Goal: Check status: Check status

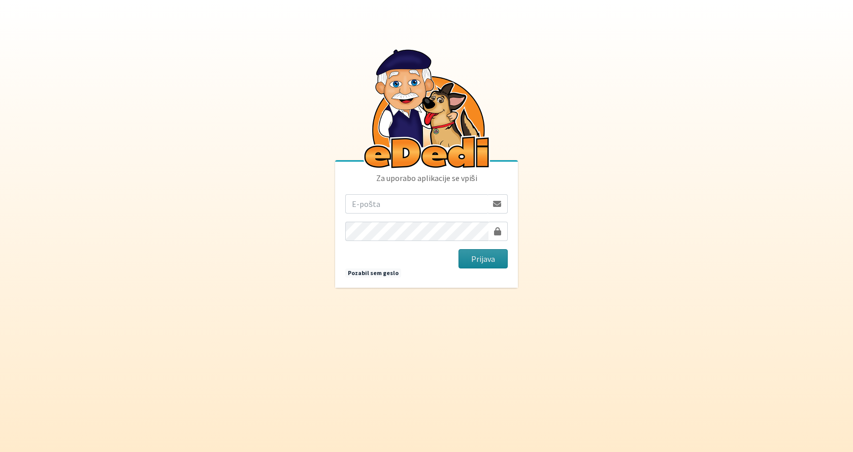
type input "[EMAIL_ADDRESS][PERSON_NAME][DOMAIN_NAME]"
click at [474, 258] on button "Prijava" at bounding box center [483, 258] width 49 height 19
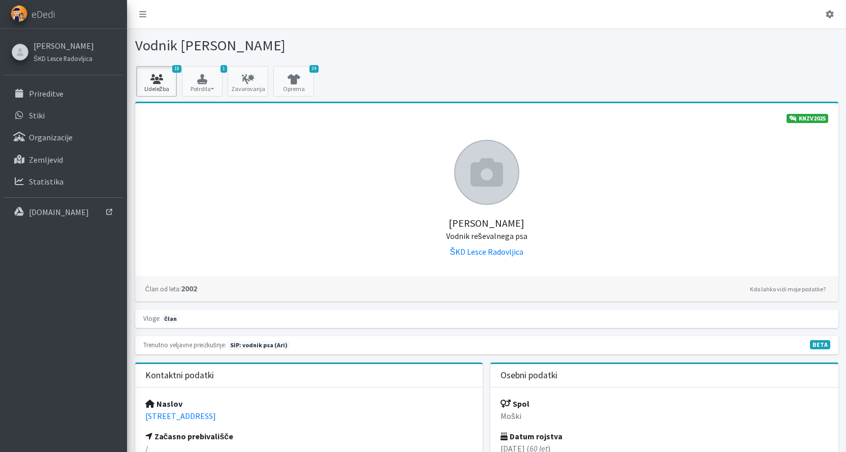
click at [159, 82] on icon at bounding box center [156, 79] width 35 height 10
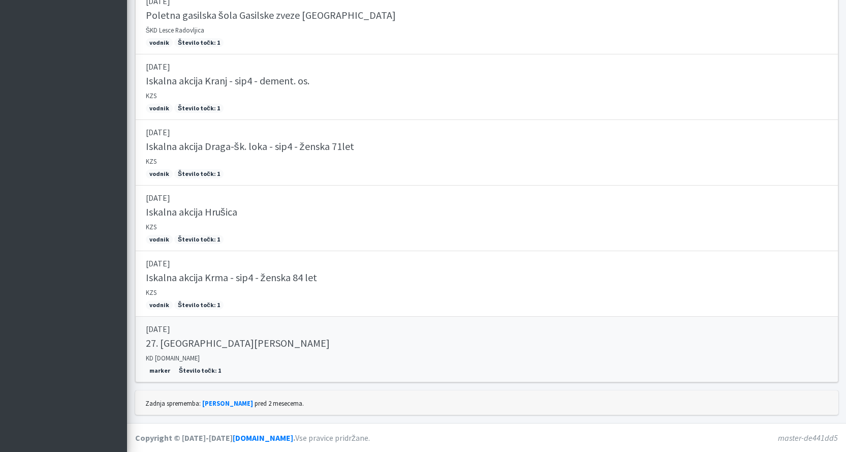
scroll to position [923, 0]
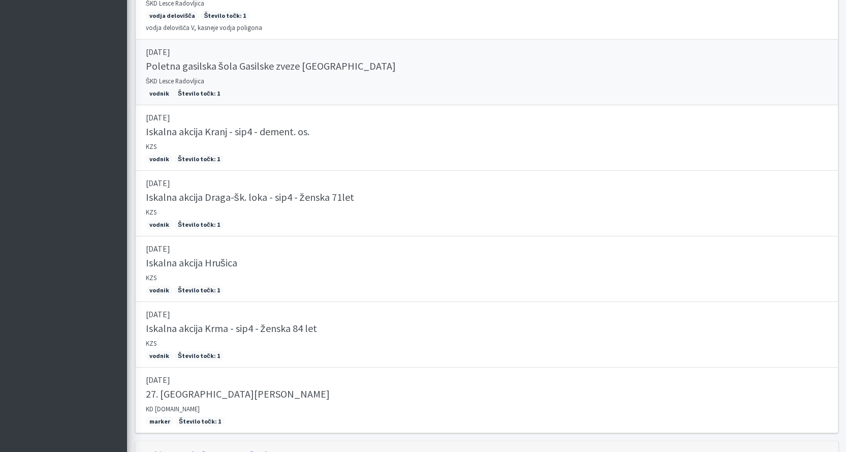
click at [234, 67] on h5 "Poletna gasilska šola Gasilske zveze Ljubljana" at bounding box center [271, 66] width 250 height 12
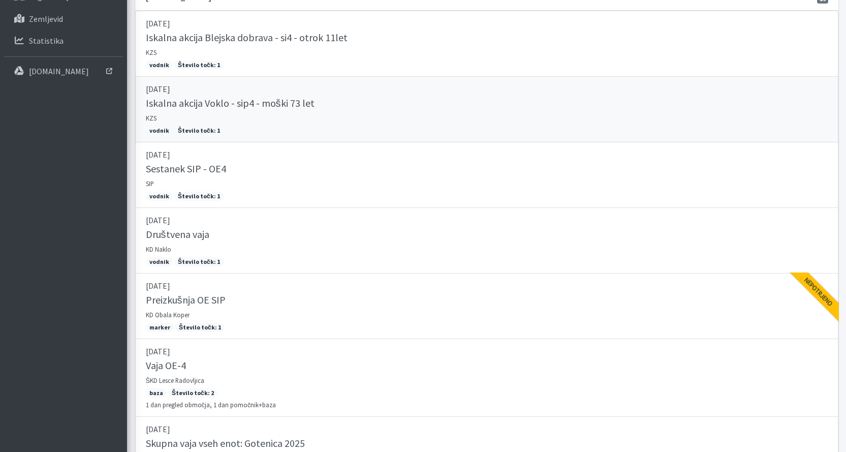
scroll to position [0, 0]
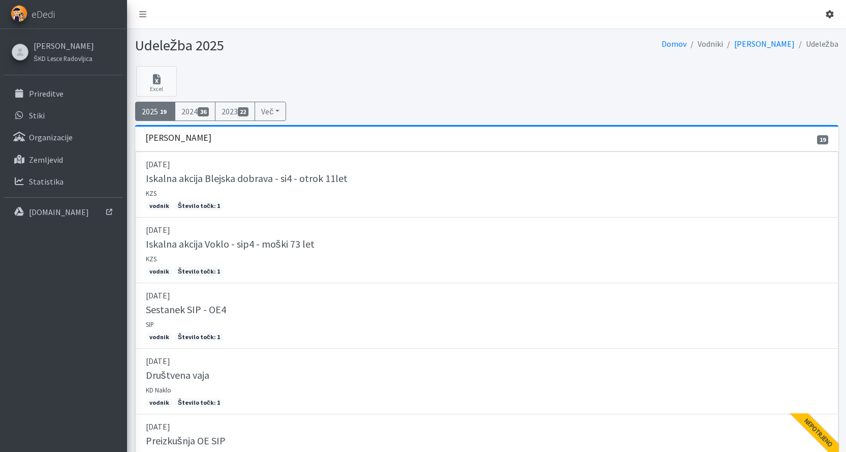
click at [829, 13] on icon at bounding box center [829, 14] width 8 height 8
click at [792, 39] on link "Odjavi se" at bounding box center [801, 38] width 80 height 16
